Goal: Task Accomplishment & Management: Manage account settings

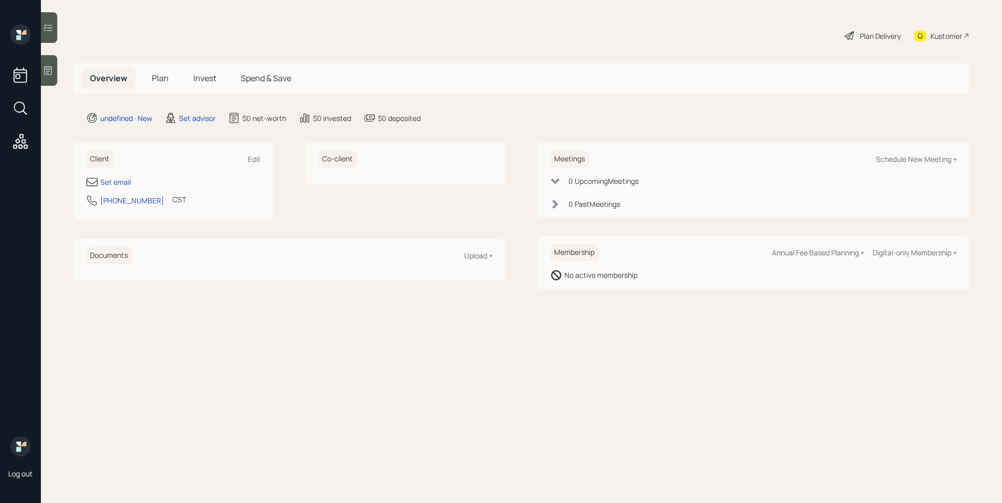
click at [53, 78] on div at bounding box center [49, 70] width 16 height 31
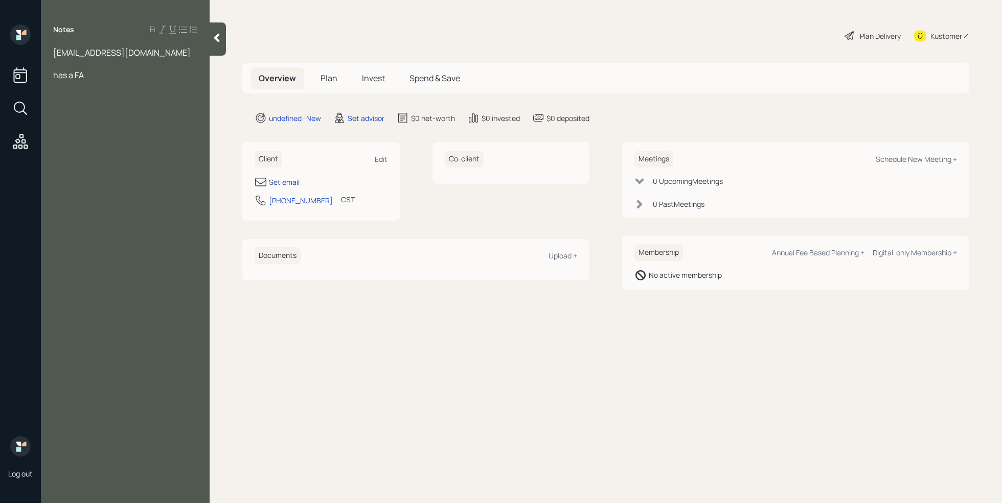
click at [280, 180] on div "Set email" at bounding box center [284, 182] width 31 height 11
select select "America/Chicago"
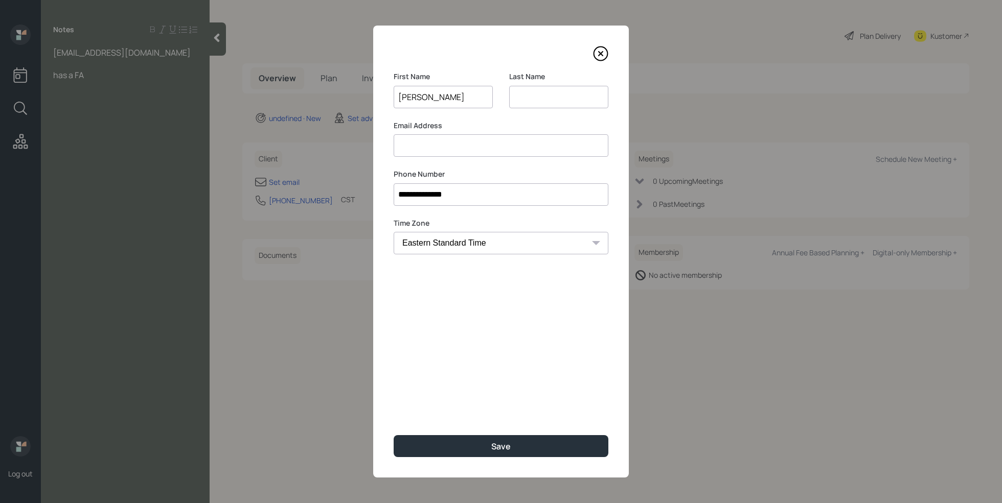
type input "Keith"
click at [517, 95] on input at bounding box center [558, 97] width 99 height 22
type input "Dalton"
click at [478, 142] on input at bounding box center [501, 145] width 215 height 22
paste input "jkeithdalton@gmail.com"
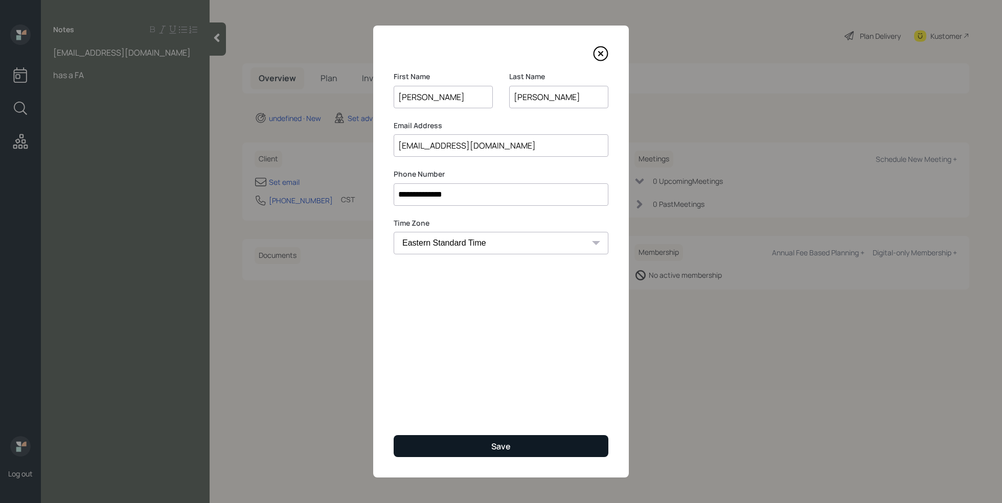
type input "jkeithdalton@gmail.com"
click at [497, 450] on div "Save" at bounding box center [500, 446] width 19 height 11
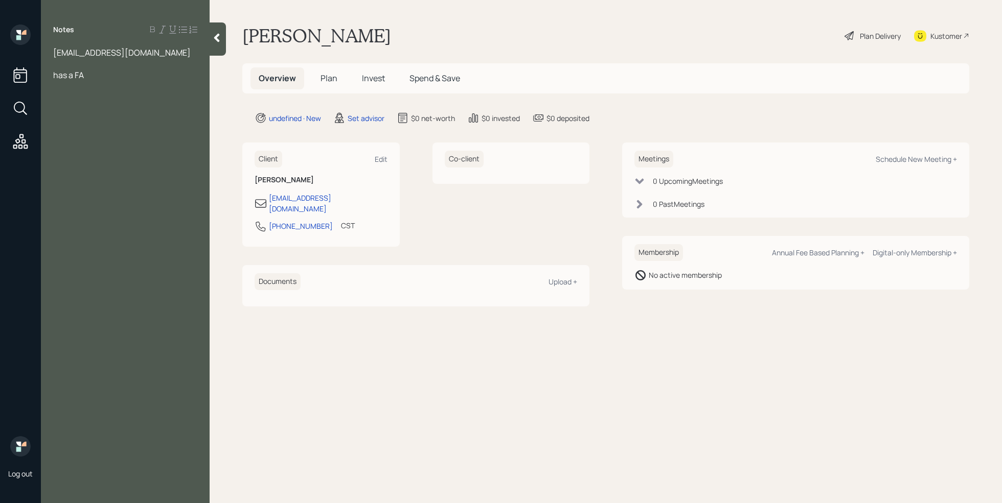
click at [63, 66] on div at bounding box center [125, 63] width 144 height 11
click at [99, 75] on div "has a FA" at bounding box center [125, 75] width 144 height 11
click at [129, 110] on div "Primerica- 115k" at bounding box center [125, 108] width 144 height 11
click at [159, 148] on div "primary - 300k" at bounding box center [125, 153] width 144 height 11
click at [171, 143] on div "investment property - 400k" at bounding box center [125, 142] width 144 height 11
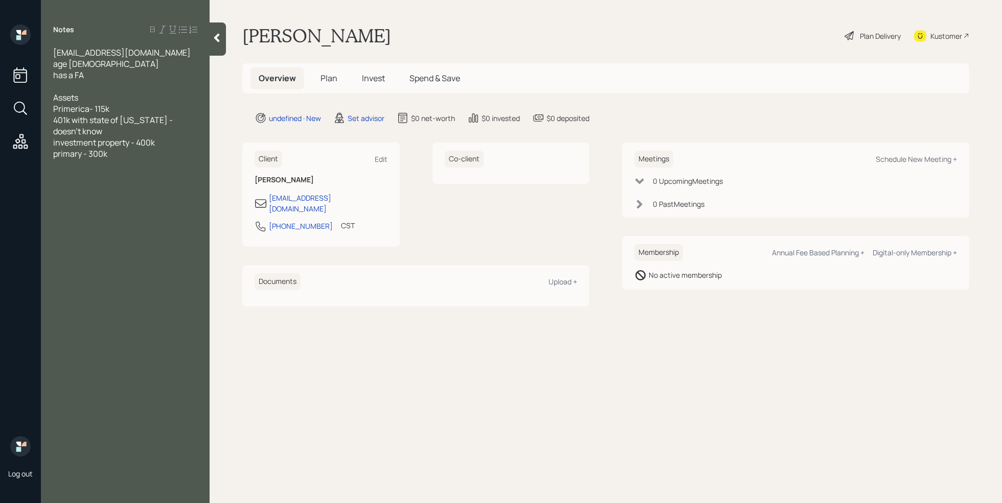
click at [145, 154] on div "primary - 300k" at bounding box center [125, 153] width 144 height 11
click at [168, 145] on div "investment property - 400k" at bounding box center [125, 142] width 144 height 11
click at [110, 172] on div "mortgage-" at bounding box center [125, 176] width 144 height 11
click at [55, 182] on div at bounding box center [125, 187] width 144 height 11
